Goal: Task Accomplishment & Management: Use online tool/utility

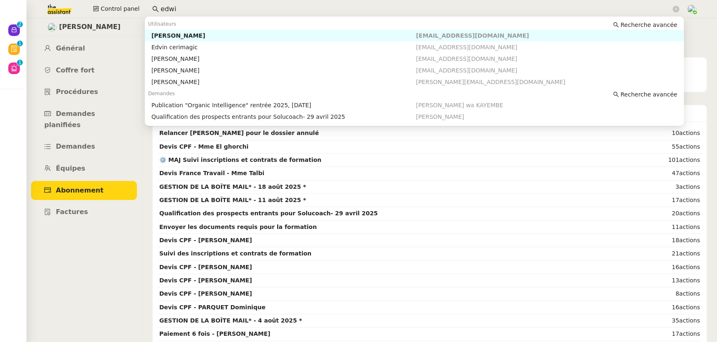
click at [148, 9] on nz-input-group "edwi" at bounding box center [416, 9] width 536 height 12
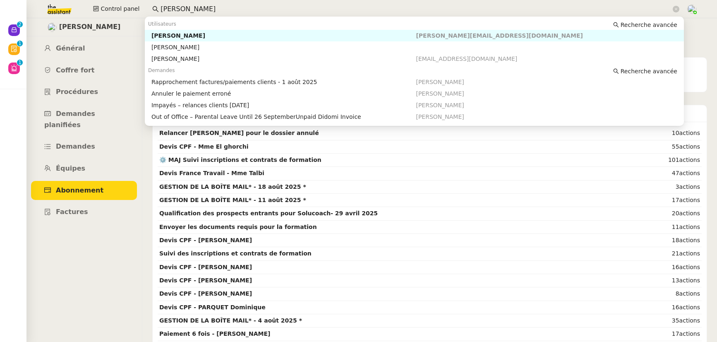
click at [176, 34] on div "[PERSON_NAME]" at bounding box center [283, 35] width 265 height 7
type input "[PERSON_NAME]"
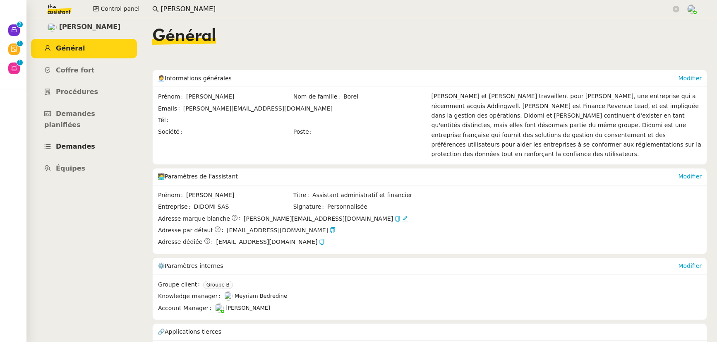
click at [74, 141] on link "Demandes" at bounding box center [84, 146] width 106 height 19
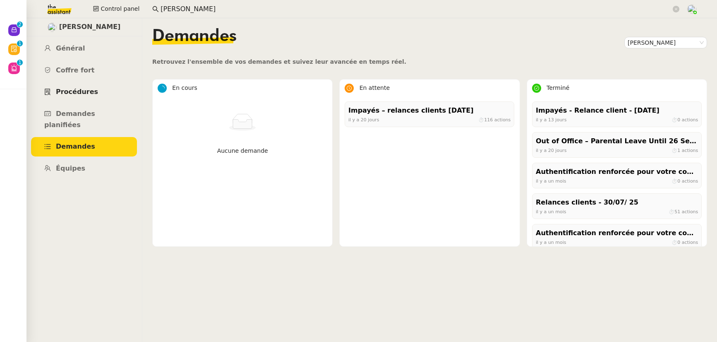
click at [72, 92] on span "Procédures" at bounding box center [77, 92] width 42 height 8
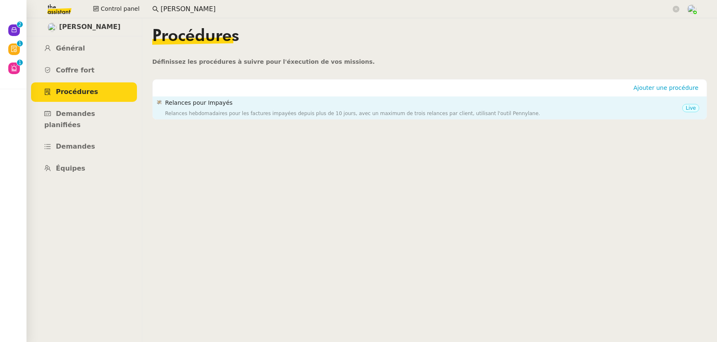
click at [192, 116] on div "Relances hebdomadaires pour les factures impayées depuis plus de 10 jours, avec…" at bounding box center [423, 113] width 517 height 8
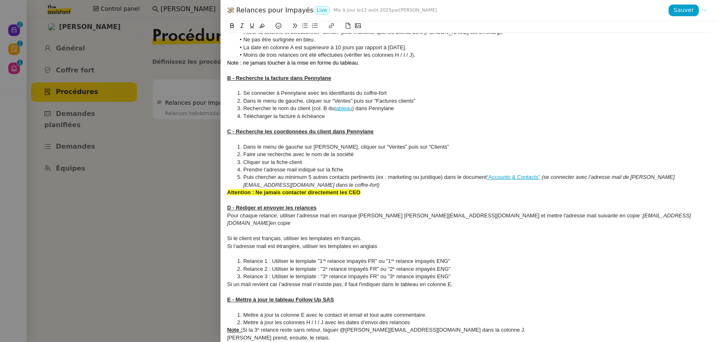
scroll to position [148, 0]
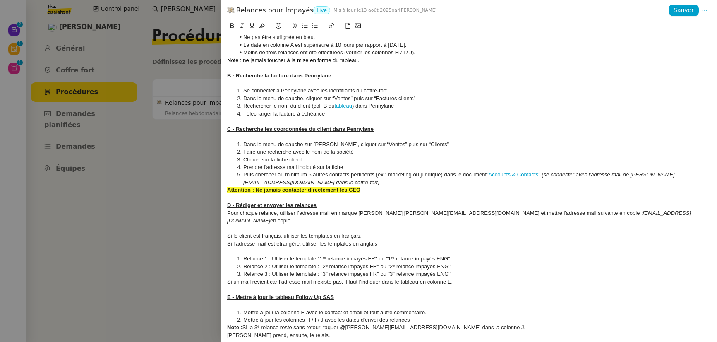
click at [185, 190] on div at bounding box center [358, 171] width 717 height 342
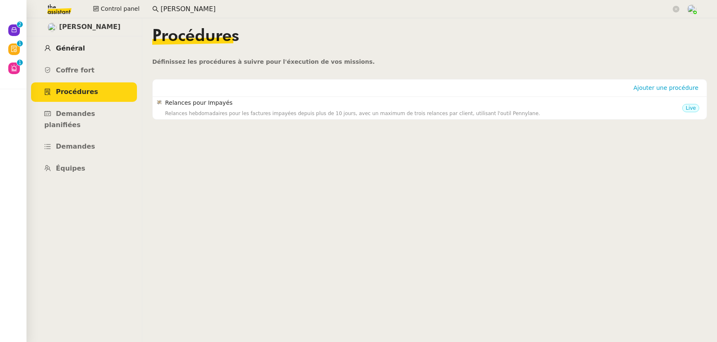
click at [67, 51] on span "Général" at bounding box center [70, 48] width 29 height 8
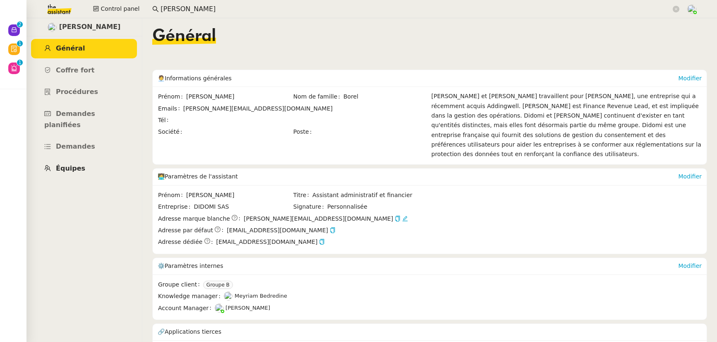
click at [81, 164] on span "Équipes" at bounding box center [70, 168] width 29 height 8
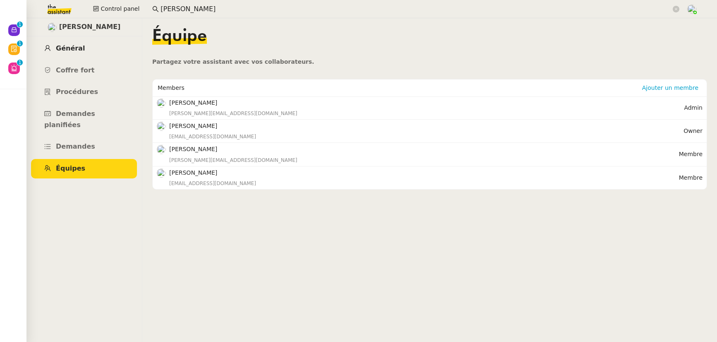
click at [78, 44] on span "Général" at bounding box center [70, 48] width 29 height 8
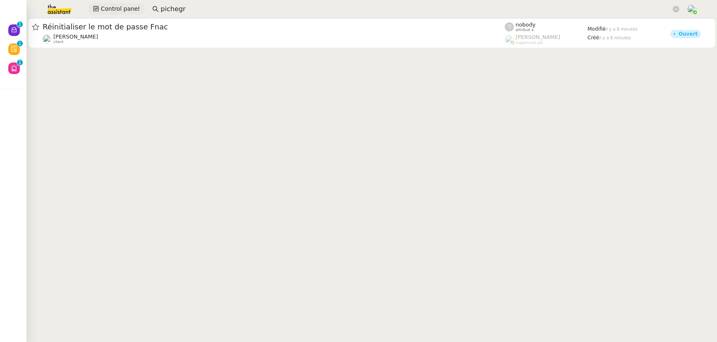
drag, startPoint x: 140, startPoint y: 5, endPoint x: 127, endPoint y: 5, distance: 12.4
click at [127, 5] on div "Control panel pichegr" at bounding box center [359, 9] width 676 height 18
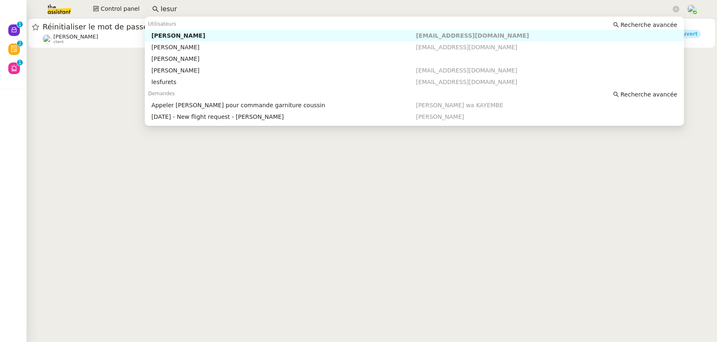
click at [169, 31] on nz-auto-option "[PERSON_NAME] [EMAIL_ADDRESS][DOMAIN_NAME]" at bounding box center [414, 36] width 539 height 12
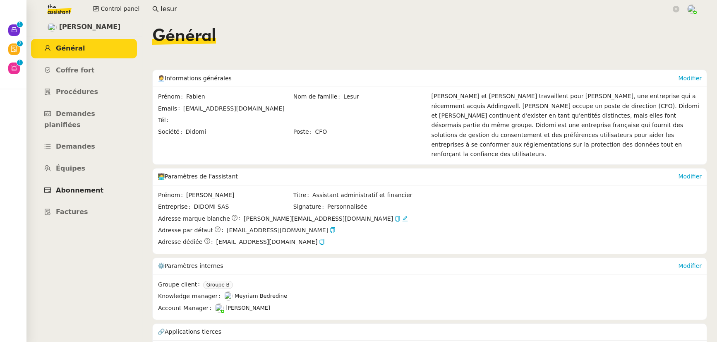
click at [94, 181] on link "Abonnement" at bounding box center [84, 190] width 106 height 19
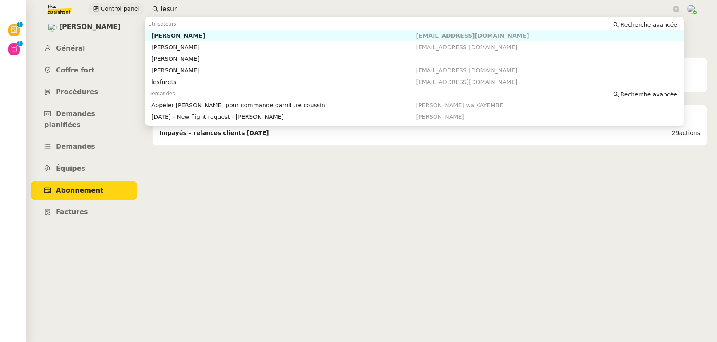
drag, startPoint x: 160, startPoint y: 7, endPoint x: 139, endPoint y: 7, distance: 20.7
click at [139, 7] on div "Control panel lesur" at bounding box center [359, 9] width 676 height 18
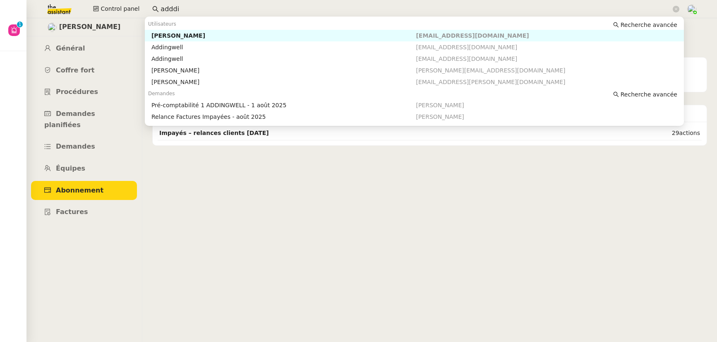
click at [169, 36] on div "[PERSON_NAME]" at bounding box center [283, 35] width 265 height 7
type input "adddi"
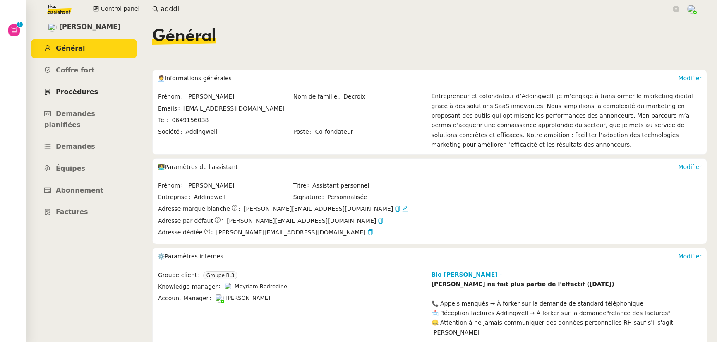
click at [73, 95] on span "Procédures" at bounding box center [77, 92] width 42 height 8
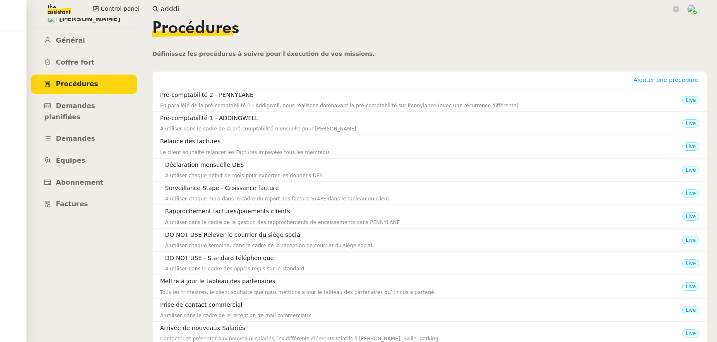
scroll to position [2, 0]
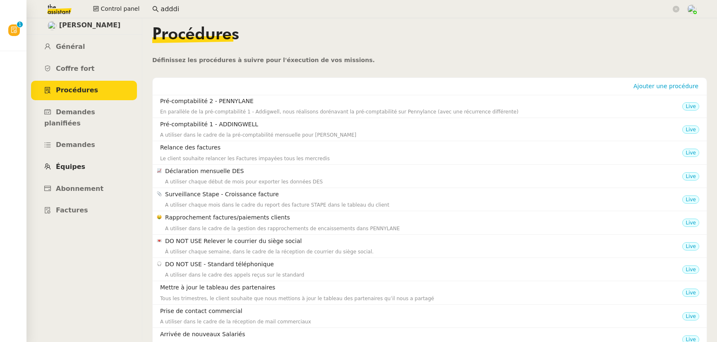
click at [78, 163] on link "Équipes" at bounding box center [84, 166] width 106 height 19
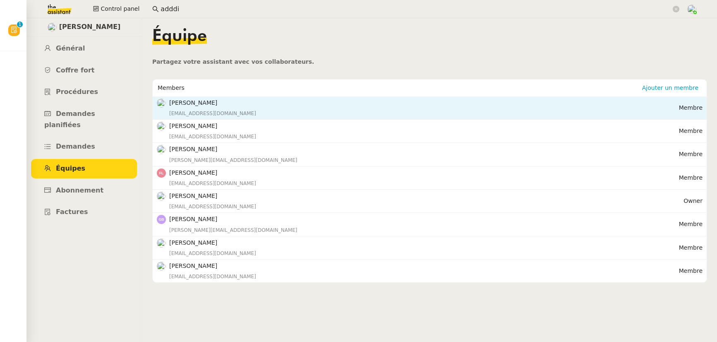
click at [191, 110] on div "cafede.sonia@addingwell.com" at bounding box center [424, 113] width 510 height 8
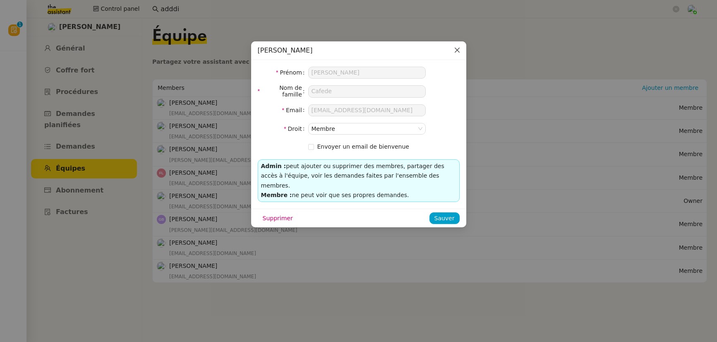
click at [460, 49] on icon "Close" at bounding box center [457, 50] width 7 height 7
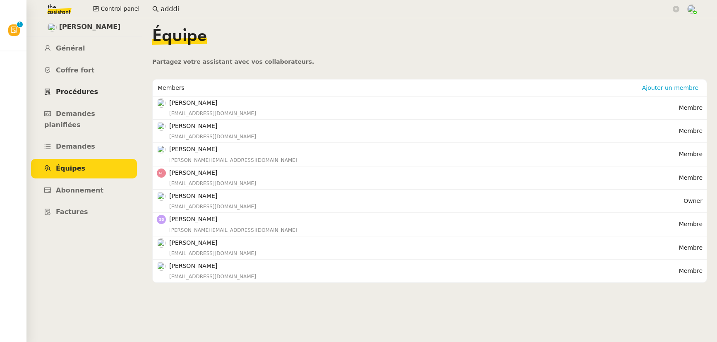
click at [78, 98] on link "Procédures" at bounding box center [84, 91] width 106 height 19
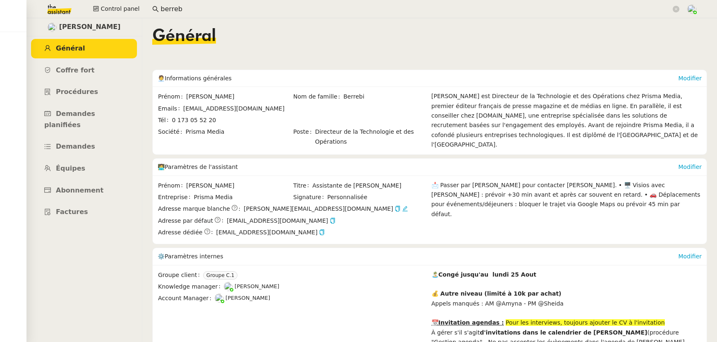
scroll to position [135, 0]
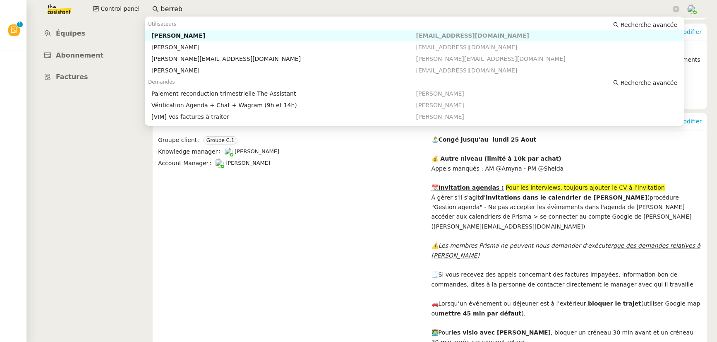
drag, startPoint x: 183, startPoint y: 10, endPoint x: 146, endPoint y: 10, distance: 37.2
click at [148, 10] on nz-input-group "berreb" at bounding box center [416, 9] width 536 height 12
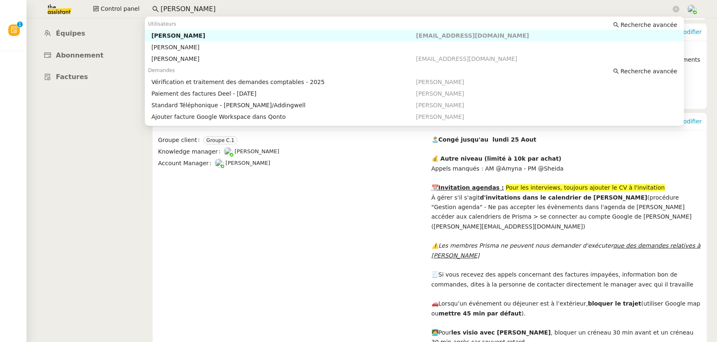
click at [192, 32] on div "Sonia Cafede" at bounding box center [283, 35] width 265 height 7
type input "sonia cafede"
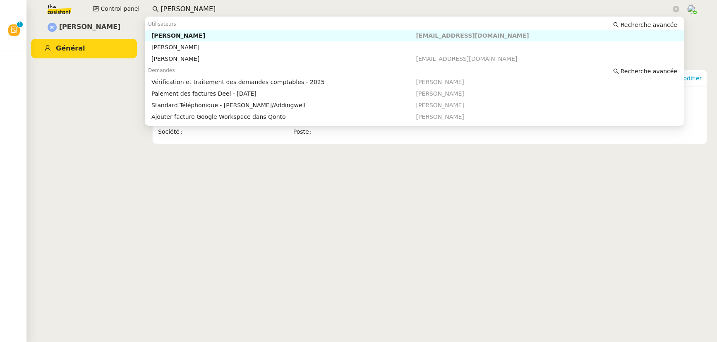
click at [212, 7] on input "sonia cafede" at bounding box center [416, 9] width 511 height 11
click at [185, 59] on div "Sonia Cafede" at bounding box center [283, 58] width 265 height 7
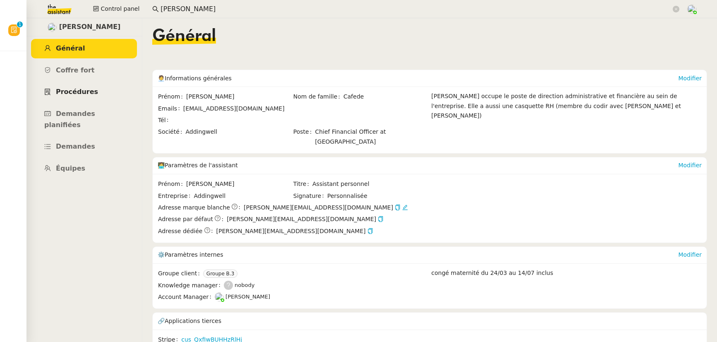
click at [74, 95] on span "Procédures" at bounding box center [77, 92] width 42 height 8
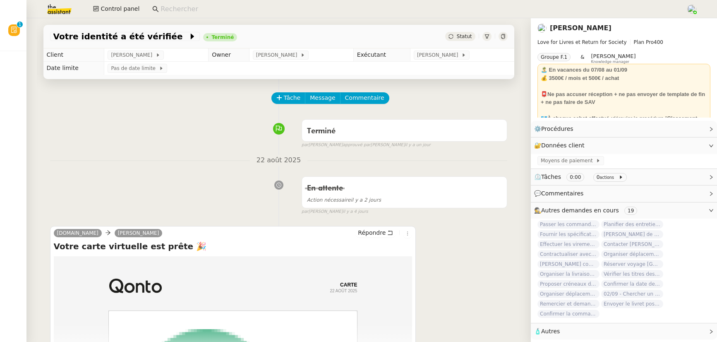
click at [301, 10] on input at bounding box center [419, 9] width 517 height 11
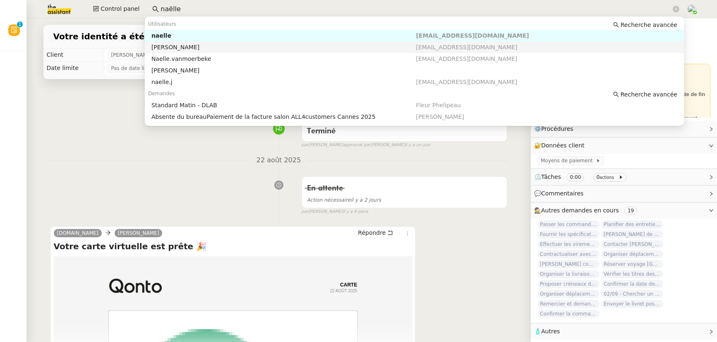
click at [286, 48] on div "[PERSON_NAME]" at bounding box center [283, 46] width 265 height 7
type input "naëlle"
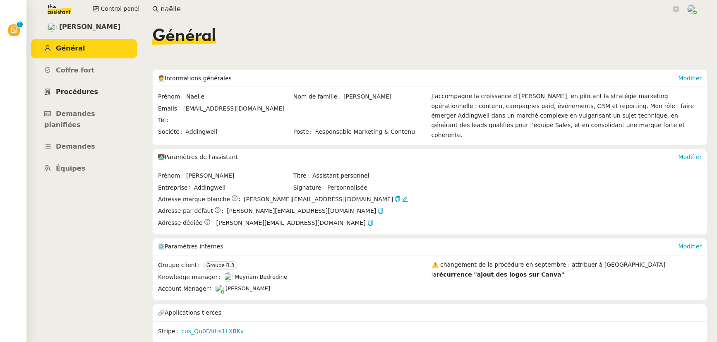
click at [82, 93] on span "Procédures" at bounding box center [77, 92] width 42 height 8
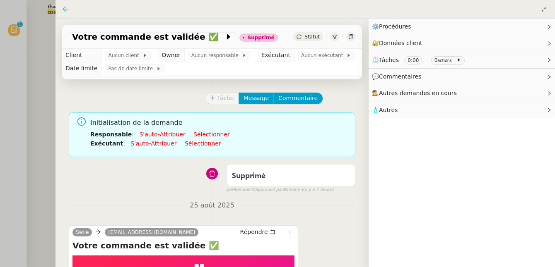
click at [68, 11] on icon at bounding box center [65, 9] width 7 height 7
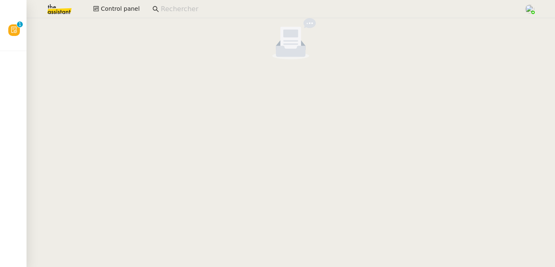
click at [192, 9] on input at bounding box center [338, 9] width 355 height 11
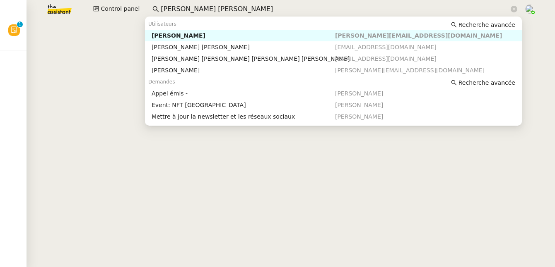
click at [184, 37] on div "Maria-Daniele Killy" at bounding box center [242, 35] width 183 height 7
type input "maria dan"
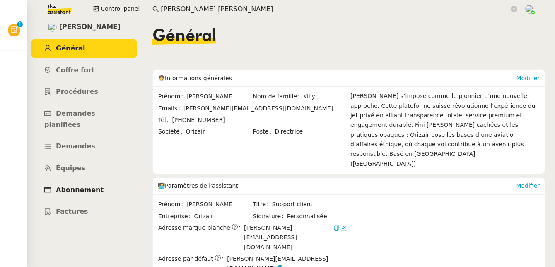
click at [73, 184] on link "Abonnement" at bounding box center [84, 190] width 106 height 19
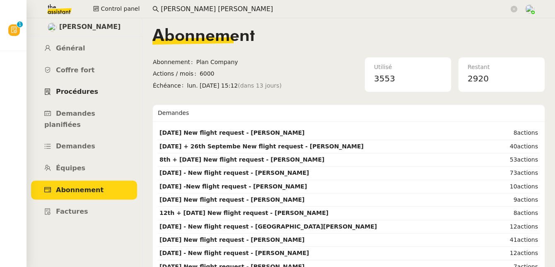
click at [70, 92] on span "Procédures" at bounding box center [77, 92] width 42 height 8
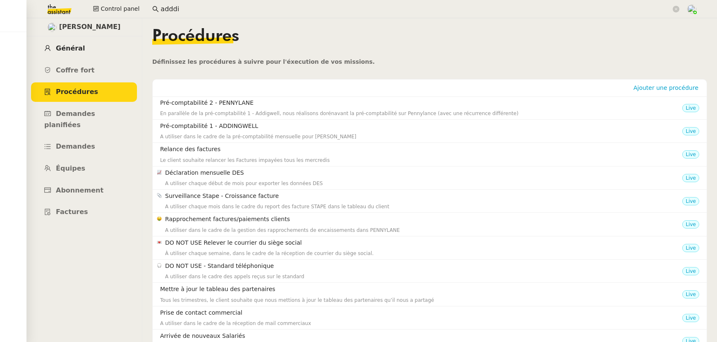
click at [72, 51] on span "Général" at bounding box center [70, 48] width 29 height 8
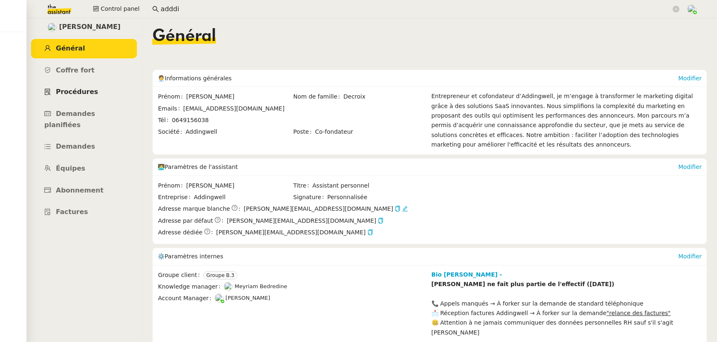
click at [74, 93] on span "Procédures" at bounding box center [77, 92] width 42 height 8
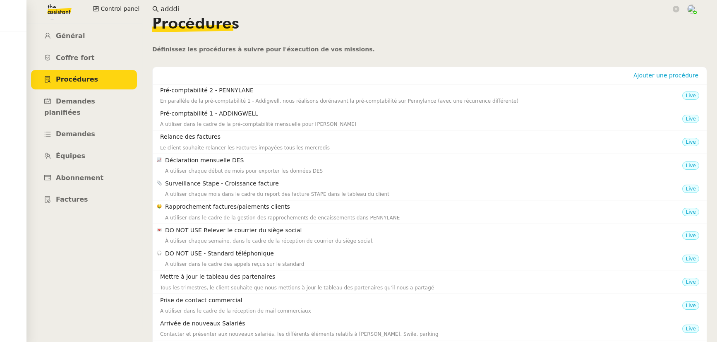
scroll to position [13, 0]
click at [70, 56] on span "Coffre fort" at bounding box center [75, 57] width 39 height 8
click at [70, 46] on link "Général" at bounding box center [84, 35] width 106 height 19
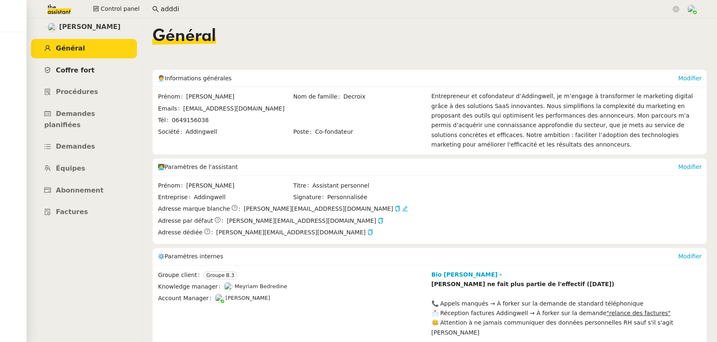
click at [77, 74] on span "Coffre fort" at bounding box center [75, 70] width 39 height 8
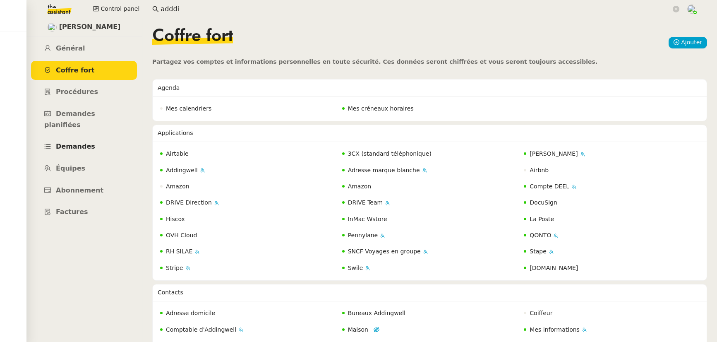
click at [84, 142] on span "Demandes" at bounding box center [75, 146] width 39 height 8
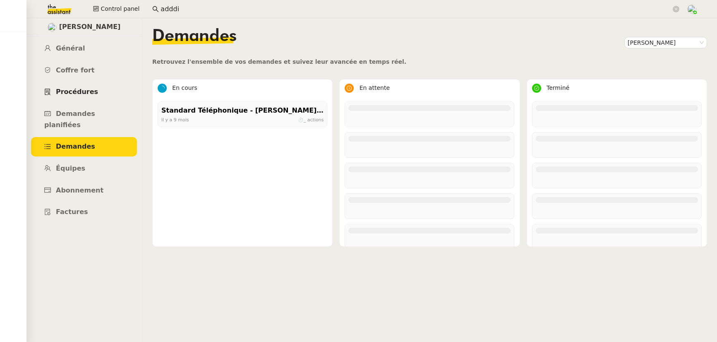
click at [80, 91] on span "Procédures" at bounding box center [77, 92] width 42 height 8
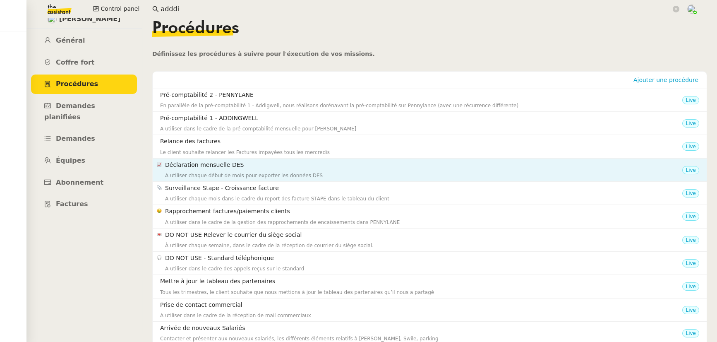
scroll to position [23, 0]
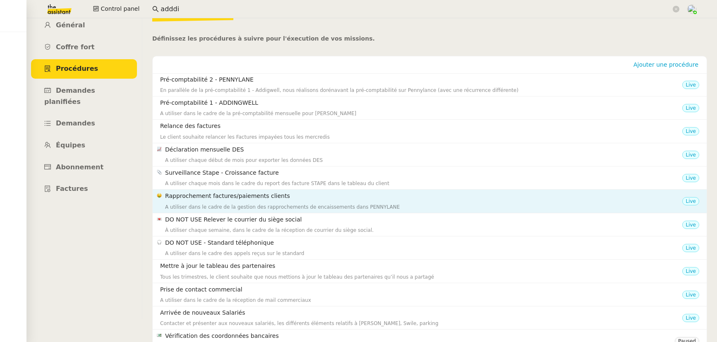
click at [217, 200] on h4 "Rapprochement factures/paiements clients" at bounding box center [423, 196] width 517 height 10
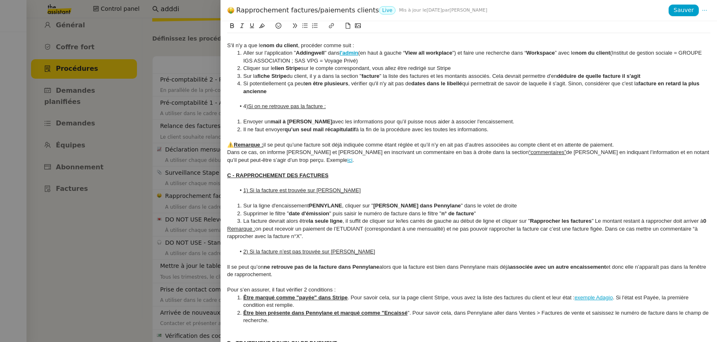
scroll to position [231, 0]
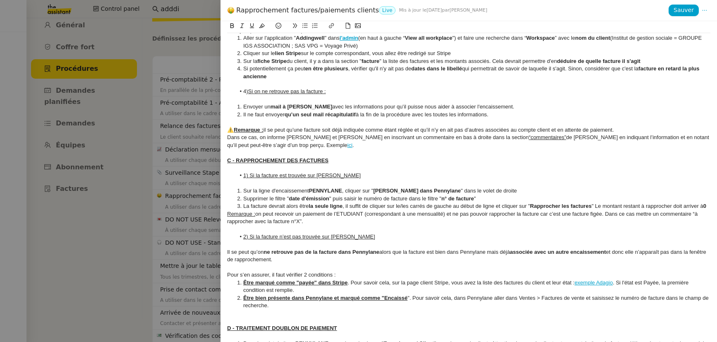
click at [115, 259] on div at bounding box center [358, 171] width 717 height 342
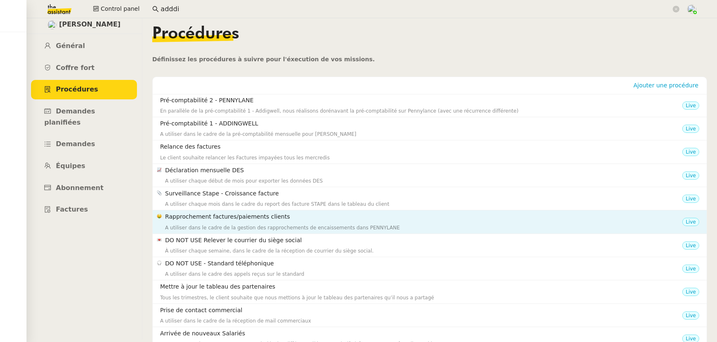
scroll to position [0, 0]
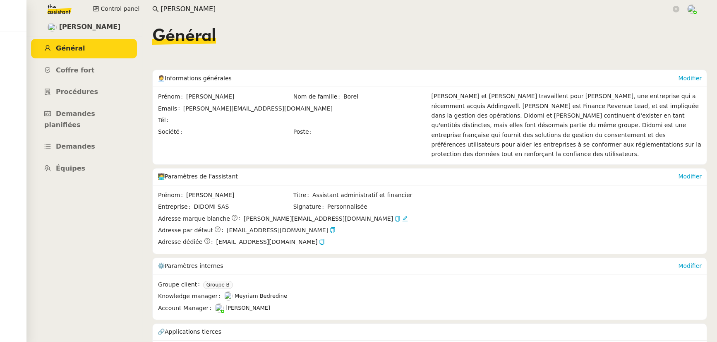
click at [203, 11] on input "mathilde borel" at bounding box center [416, 9] width 511 height 11
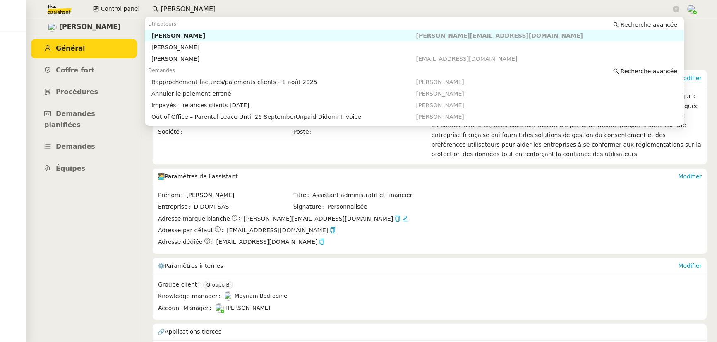
click at [203, 11] on input "mathilde borel" at bounding box center [416, 9] width 511 height 11
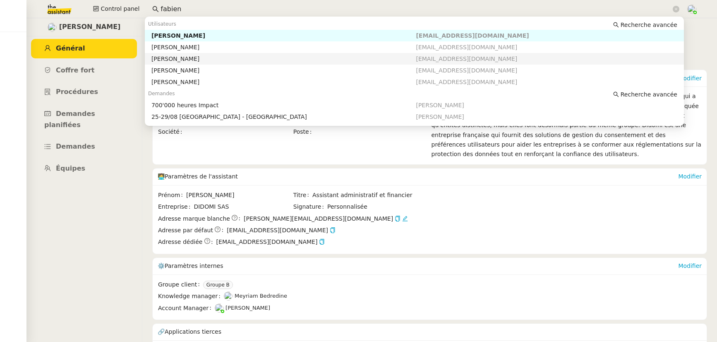
click at [185, 55] on div "Fabien Lesur" at bounding box center [283, 58] width 265 height 7
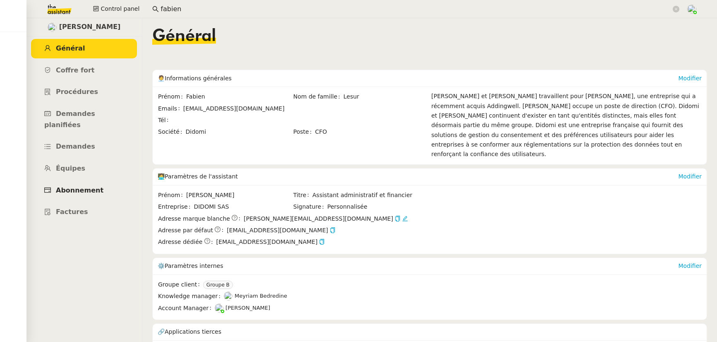
click at [66, 183] on link "Abonnement" at bounding box center [84, 190] width 106 height 19
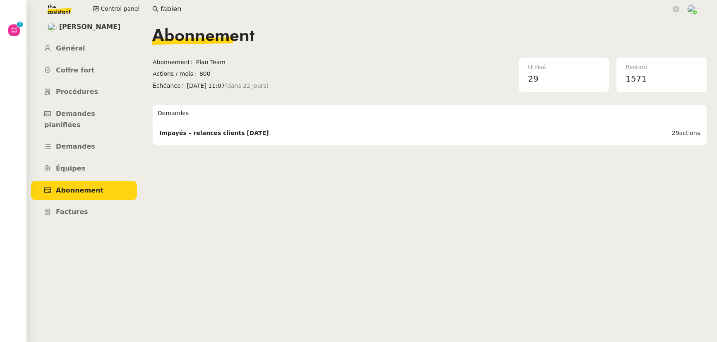
drag, startPoint x: 190, startPoint y: 2, endPoint x: 156, endPoint y: 3, distance: 33.5
click at [156, 3] on nz-input-group "fabien" at bounding box center [416, 9] width 536 height 12
click at [181, 7] on input "fabien" at bounding box center [416, 9] width 511 height 11
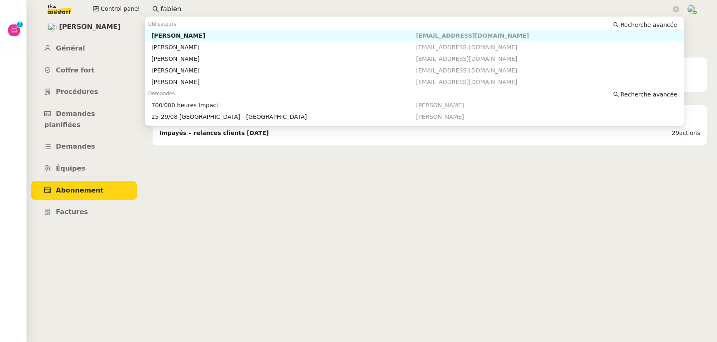
click at [181, 7] on input "fabien" at bounding box center [416, 9] width 511 height 11
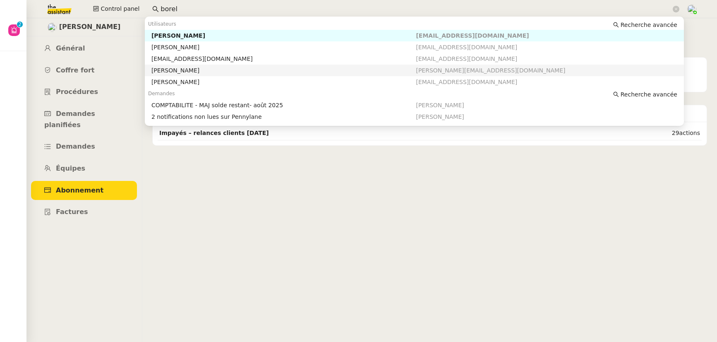
click at [184, 70] on div "Mathilde Borel" at bounding box center [283, 70] width 265 height 7
type input "borel"
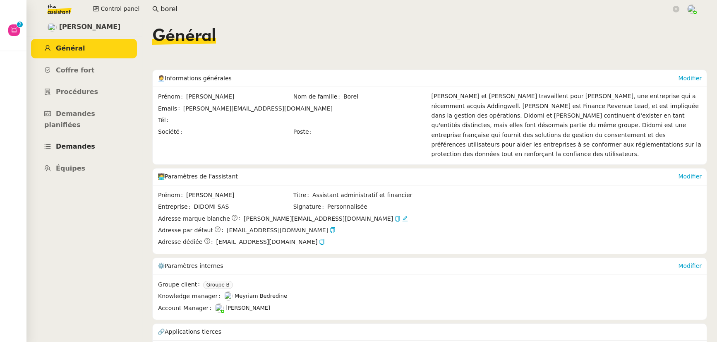
click at [87, 142] on span "Demandes" at bounding box center [75, 146] width 39 height 8
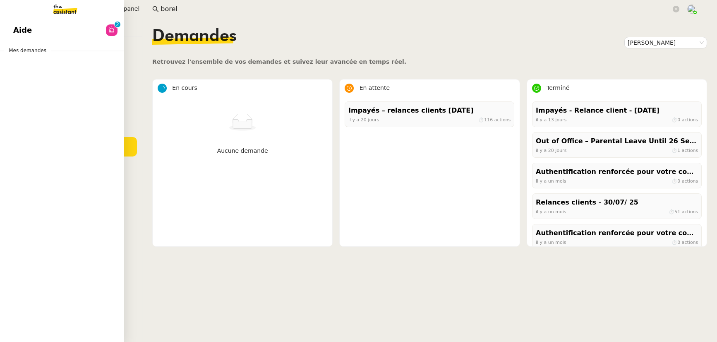
click at [14, 28] on span "Aide" at bounding box center [22, 30] width 19 height 12
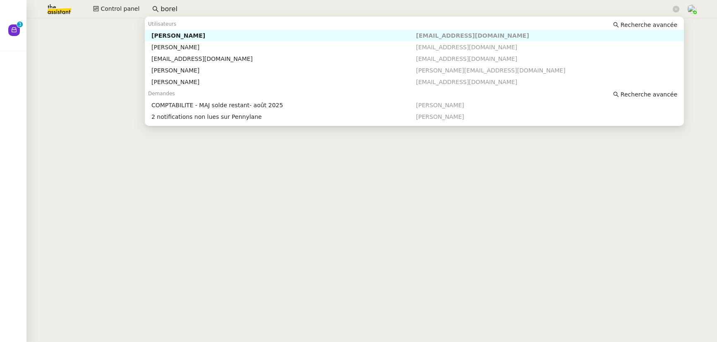
click at [191, 11] on input "borel" at bounding box center [416, 9] width 511 height 11
click at [185, 81] on div "Mathilde Borel" at bounding box center [283, 81] width 265 height 7
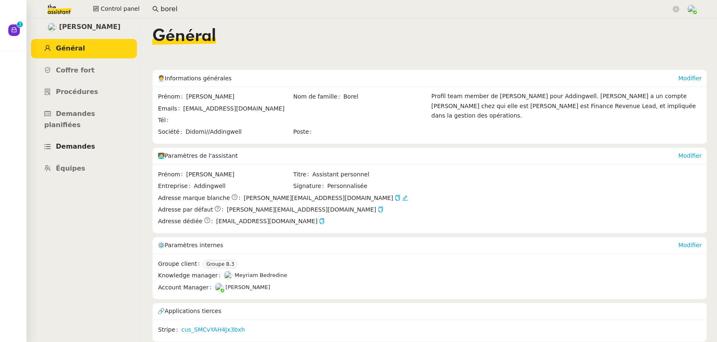
click at [82, 142] on span "Demandes" at bounding box center [75, 146] width 39 height 8
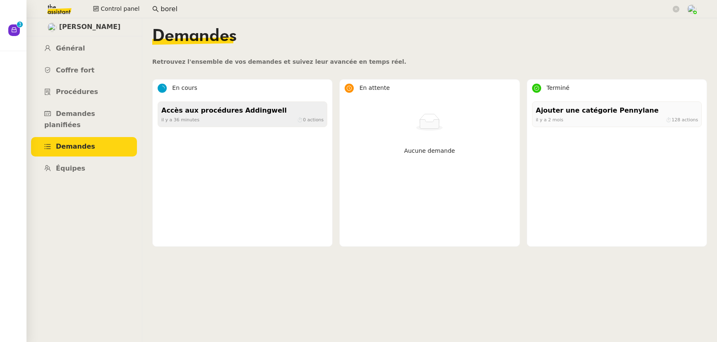
click at [195, 122] on span "il y a 36 minutes" at bounding box center [180, 119] width 38 height 5
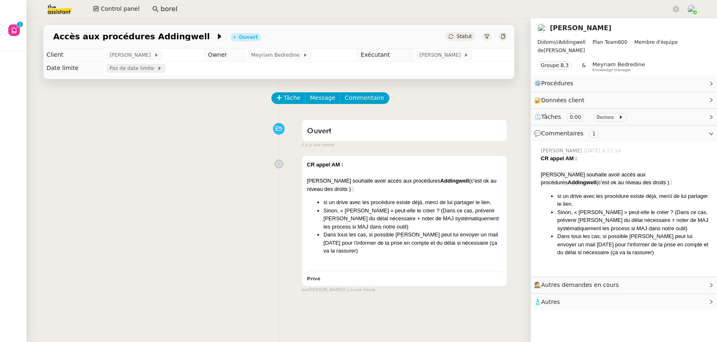
click at [159, 70] on icon at bounding box center [160, 68] width 2 height 3
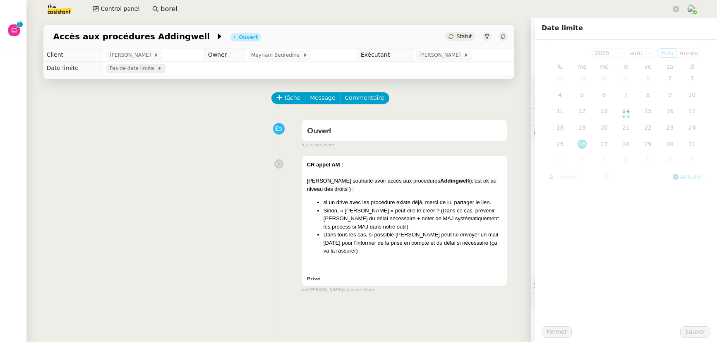
click at [159, 70] on icon at bounding box center [160, 68] width 2 height 3
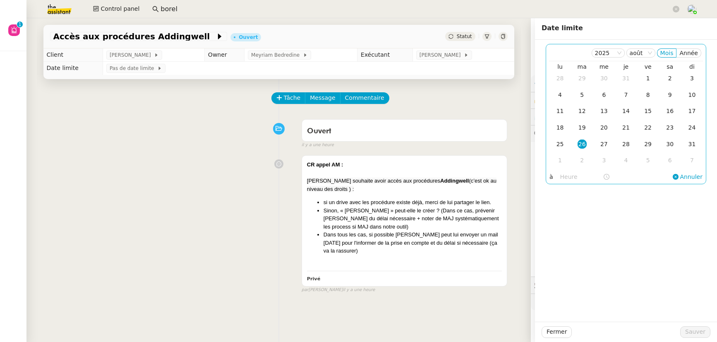
click at [578, 141] on div "26" at bounding box center [582, 143] width 9 height 9
click at [567, 179] on input "text" at bounding box center [581, 177] width 43 height 10
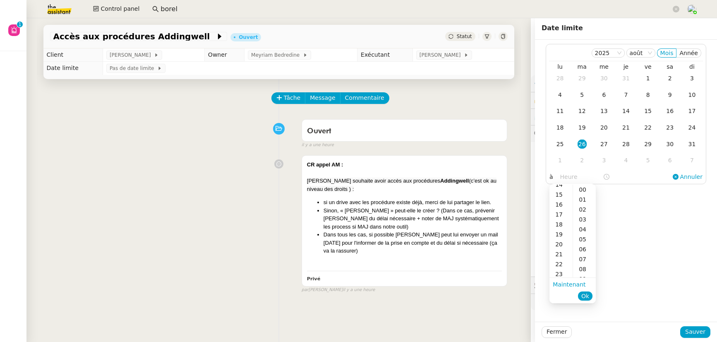
scroll to position [151, 0]
click at [561, 217] on div "18" at bounding box center [561, 217] width 23 height 10
click at [581, 191] on div "00" at bounding box center [584, 188] width 23 height 10
type input "18:00"
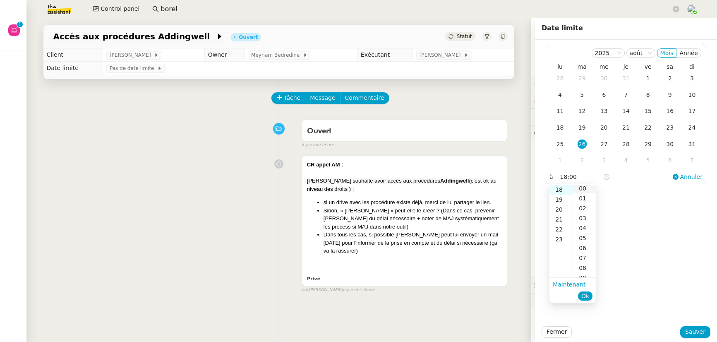
scroll to position [0, 0]
click at [588, 297] on span "Ok" at bounding box center [585, 296] width 8 height 8
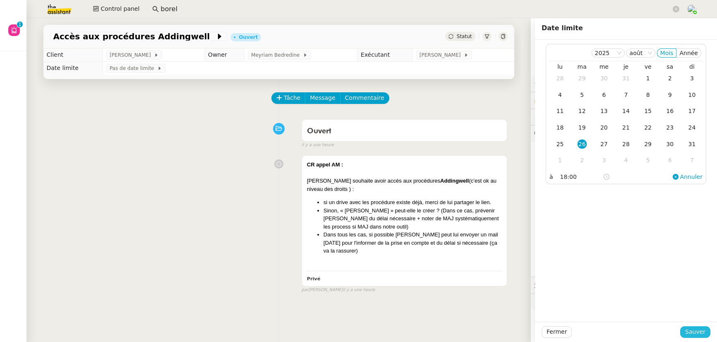
click at [685, 332] on span "Sauver" at bounding box center [695, 332] width 20 height 10
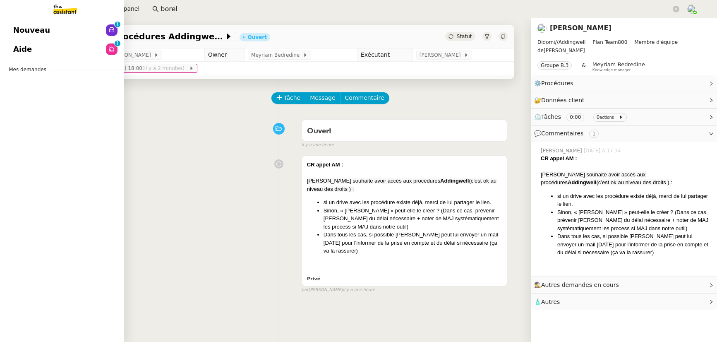
click at [24, 27] on span "Nouveau" at bounding box center [31, 30] width 37 height 12
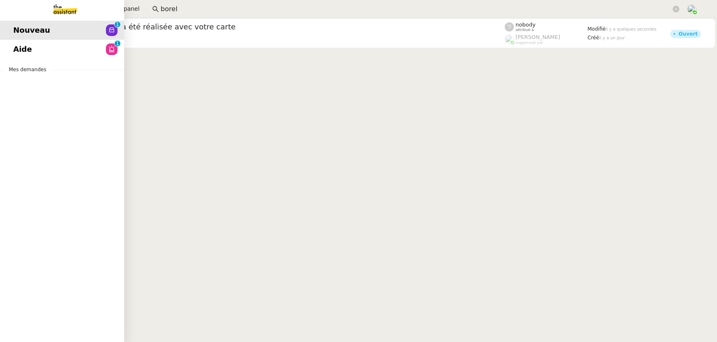
click at [38, 48] on link "Aide 0 1 2 3 4 5 6 7 8 9" at bounding box center [62, 49] width 124 height 19
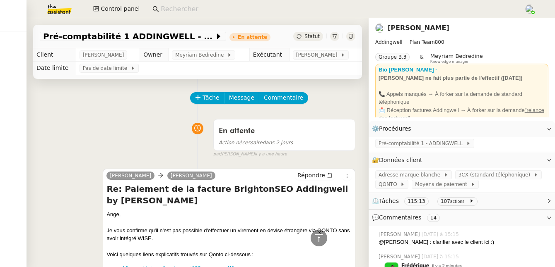
scroll to position [886, 0]
